Goal: Information Seeking & Learning: Check status

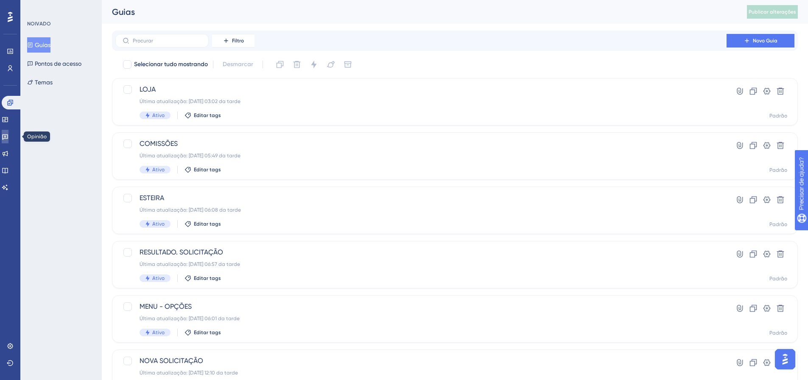
click at [8, 136] on icon at bounding box center [5, 136] width 7 height 7
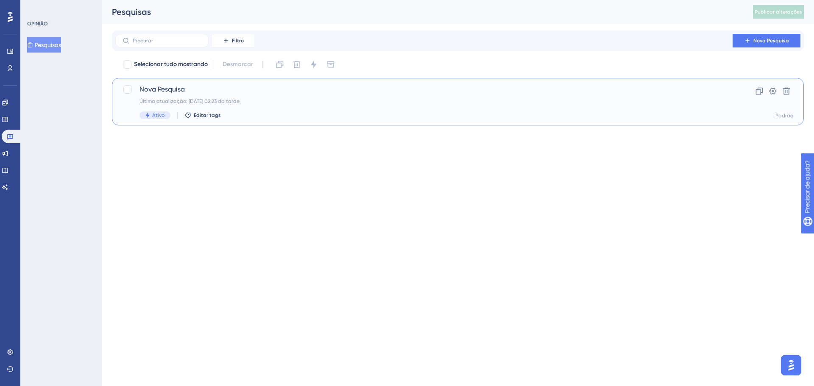
click at [166, 85] on span "Nova Pesquisa" at bounding box center [424, 89] width 569 height 10
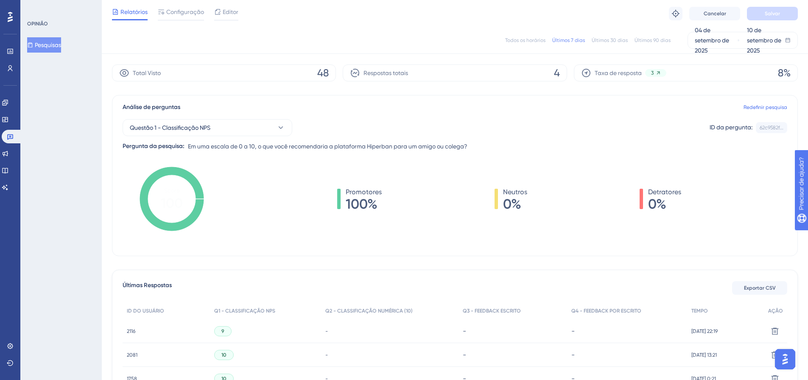
scroll to position [123, 0]
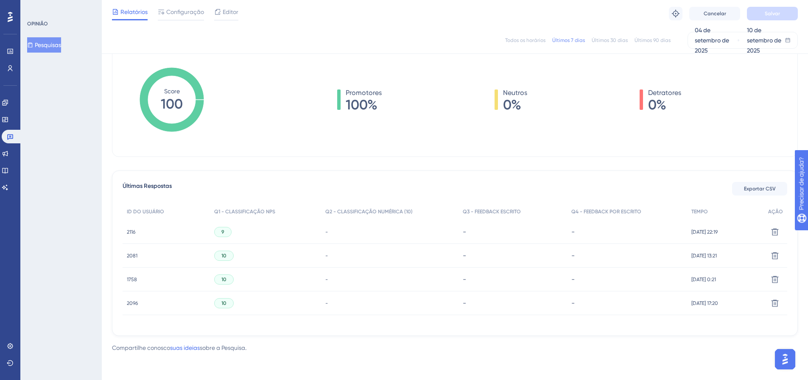
click at [259, 237] on div "9" at bounding box center [265, 232] width 111 height 24
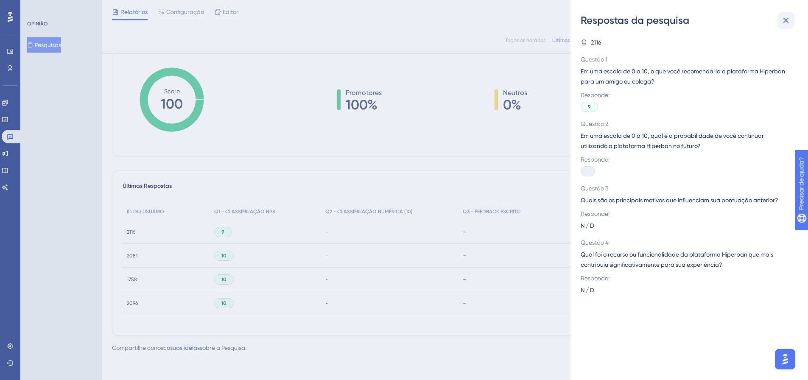
click at [785, 20] on icon at bounding box center [786, 21] width 6 height 6
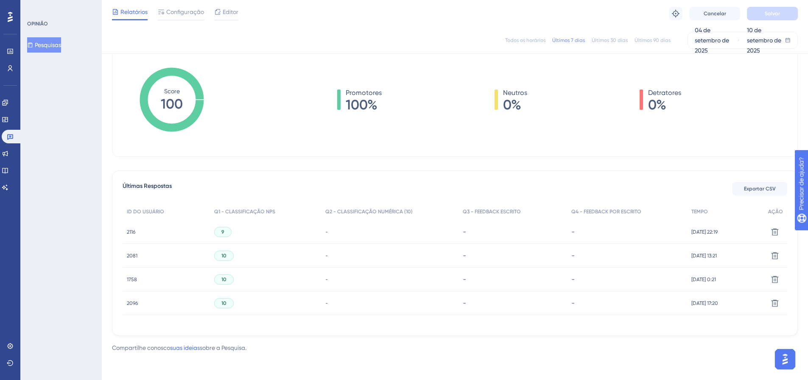
click at [338, 259] on div "-" at bounding box center [389, 256] width 137 height 24
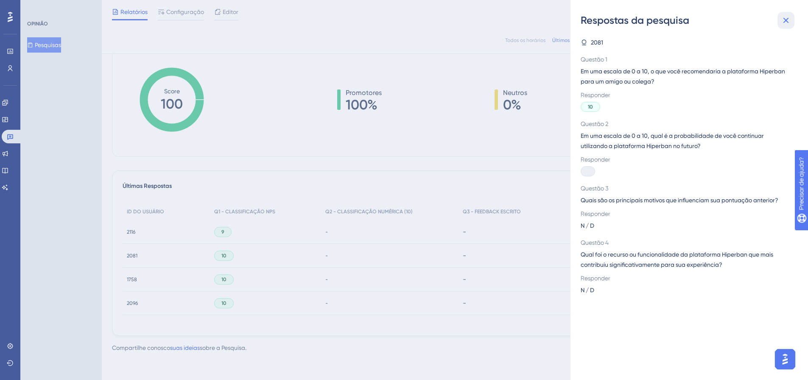
click at [784, 22] on icon at bounding box center [786, 21] width 6 height 6
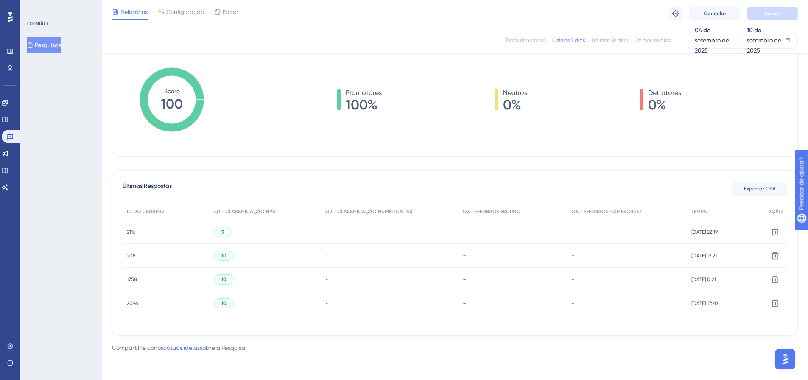
click at [128, 231] on font "2116" at bounding box center [131, 232] width 8 height 6
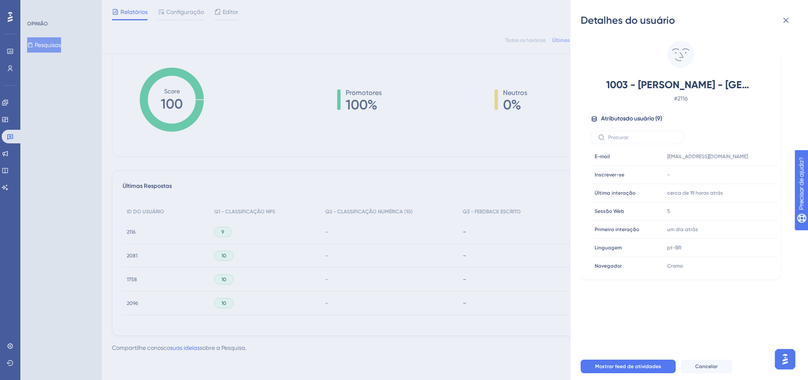
click at [130, 257] on div "Detalhes do usuário 1003 - [PERSON_NAME] - APROVABANCARIOS # 2116 Atributos do …" at bounding box center [404, 190] width 808 height 380
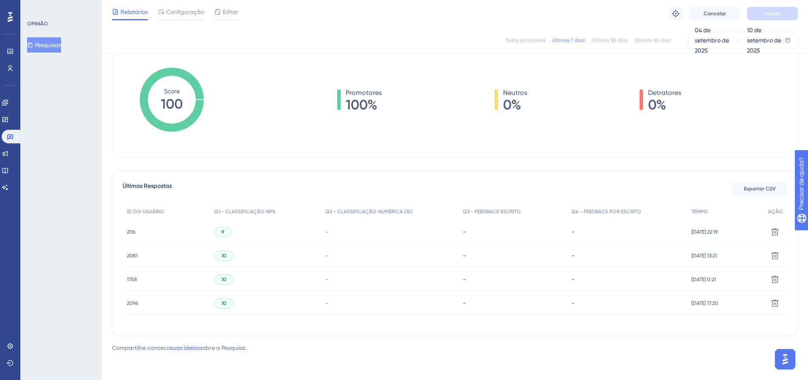
click at [131, 255] on font "2081" at bounding box center [132, 256] width 11 height 6
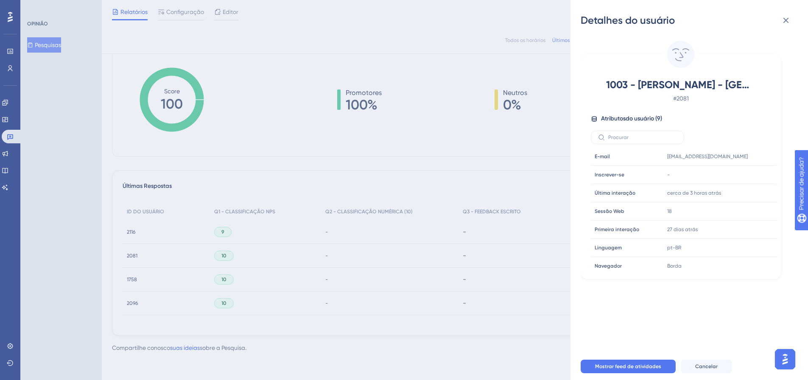
click at [123, 281] on div "Detalhes do usuário 1003 - [PERSON_NAME] - APROVABANCARIOS # 2081 Atributos do …" at bounding box center [404, 190] width 808 height 380
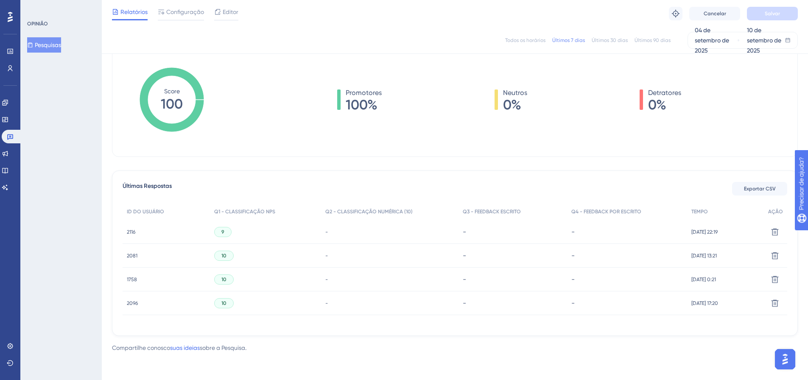
click at [127, 279] on font "1758" at bounding box center [132, 280] width 10 height 6
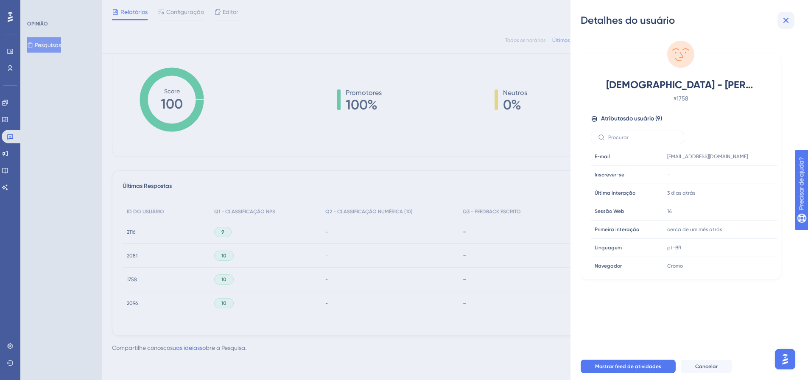
click at [789, 20] on icon at bounding box center [786, 20] width 10 height 10
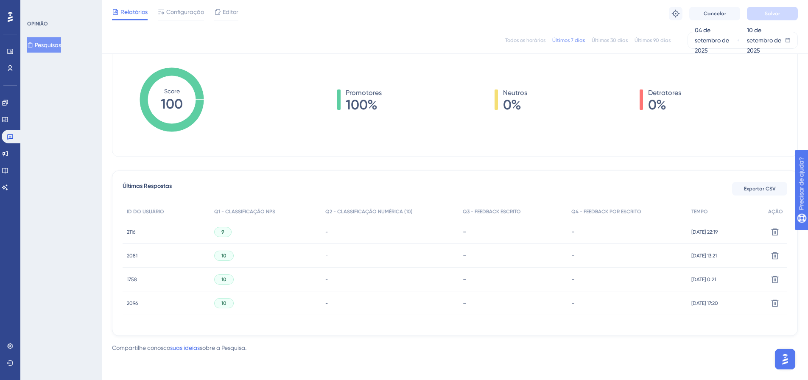
click at [128, 304] on font "2096" at bounding box center [132, 303] width 11 height 6
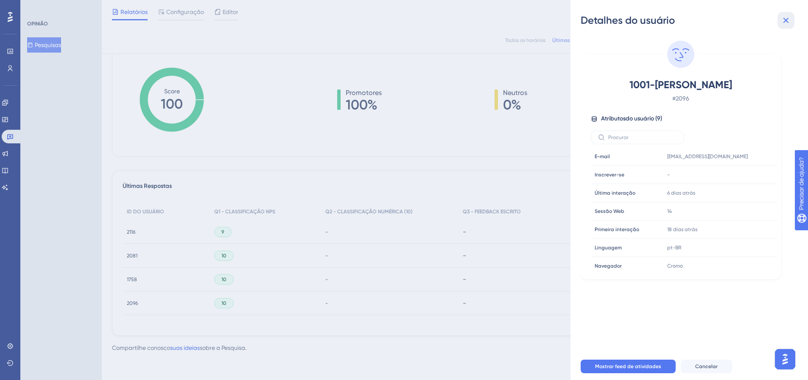
drag, startPoint x: 786, startPoint y: 22, endPoint x: 665, endPoint y: 96, distance: 141.8
click at [785, 22] on icon at bounding box center [786, 20] width 10 height 10
